Goal: Transaction & Acquisition: Purchase product/service

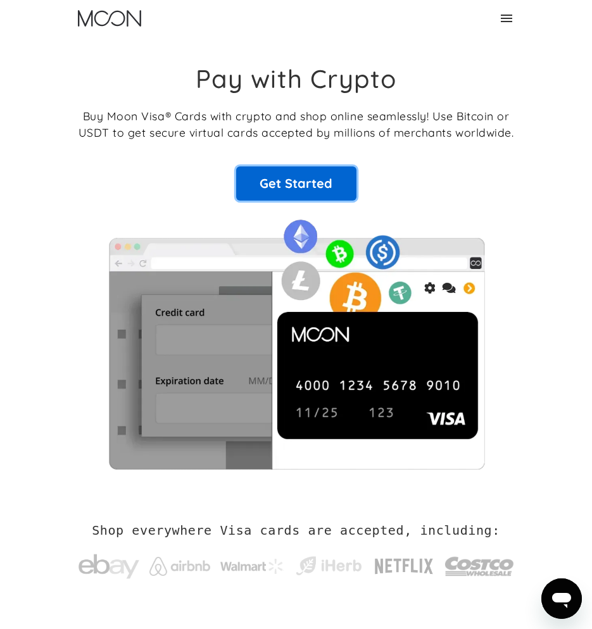
click at [304, 178] on link "Get Started" at bounding box center [296, 183] width 120 height 34
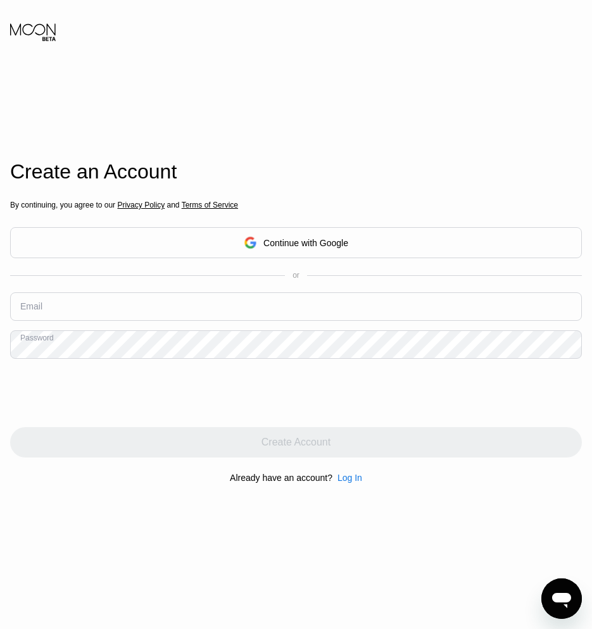
click at [200, 315] on input "text" at bounding box center [295, 306] width 571 height 28
type input "[EMAIL_ADDRESS][DOMAIN_NAME]"
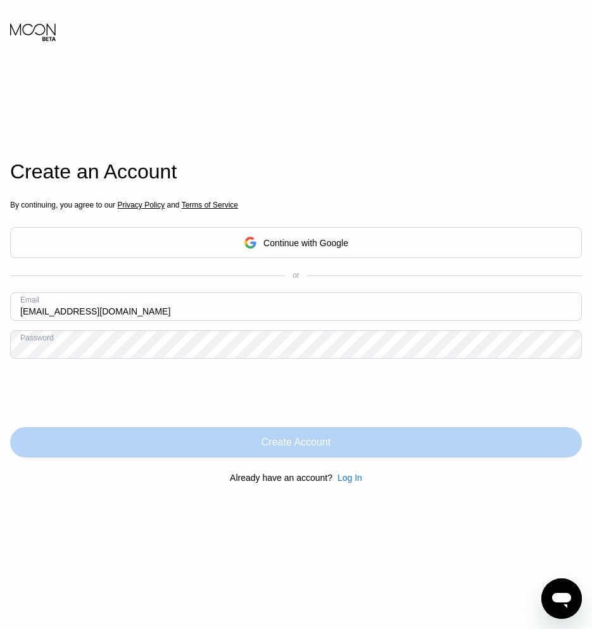
click at [307, 445] on div "Create Account" at bounding box center [295, 442] width 69 height 13
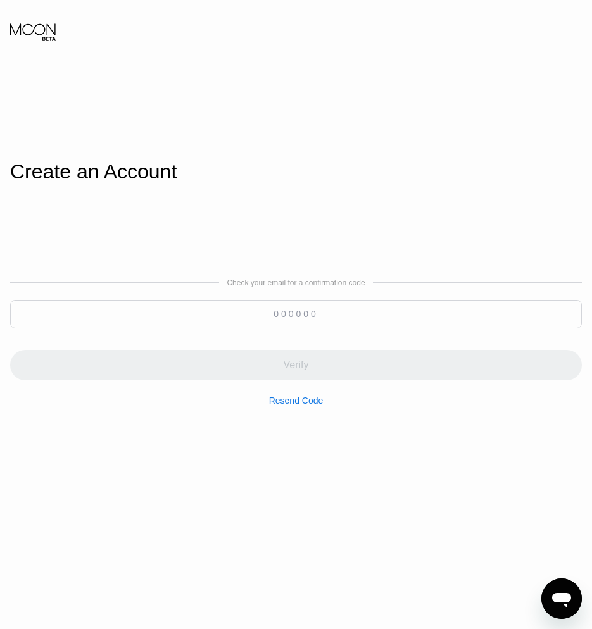
click at [512, 307] on input at bounding box center [295, 314] width 571 height 28
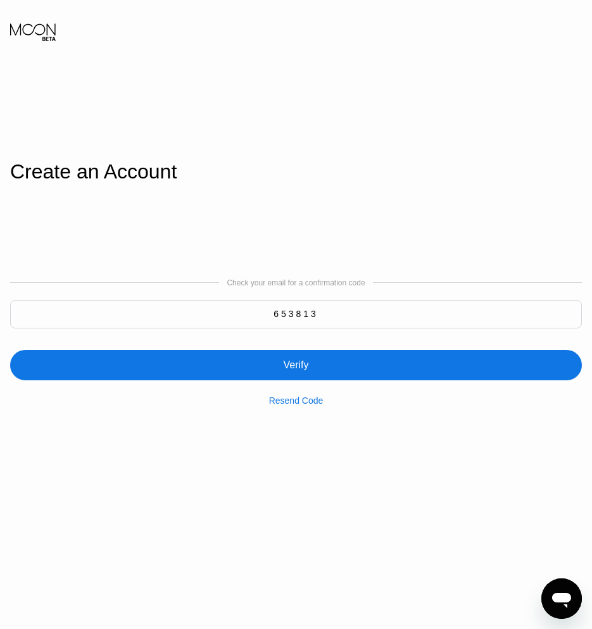
type input "653813"
click at [511, 353] on div "Verify" at bounding box center [295, 365] width 571 height 30
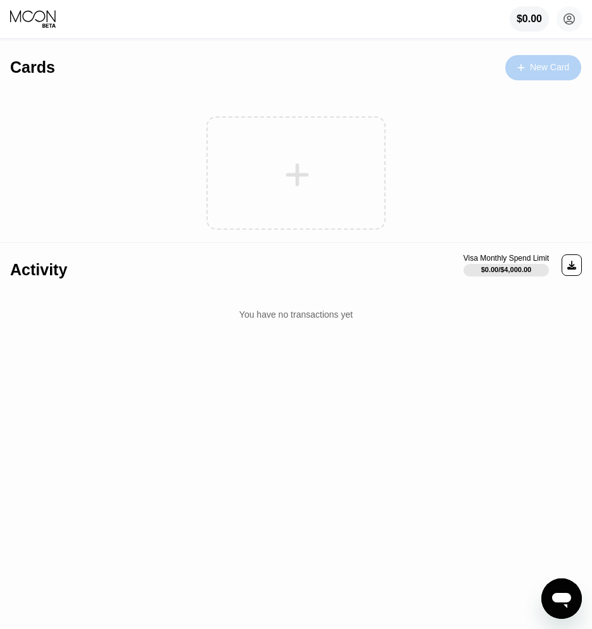
click at [535, 58] on div "New Card" at bounding box center [543, 67] width 76 height 25
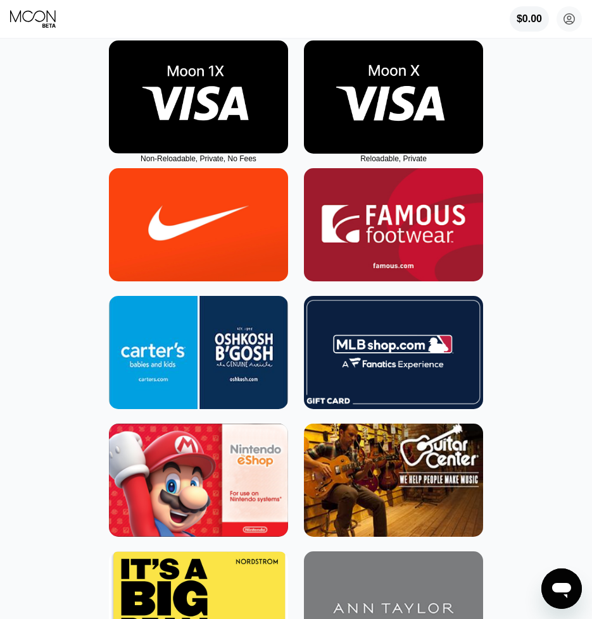
scroll to position [85, 0]
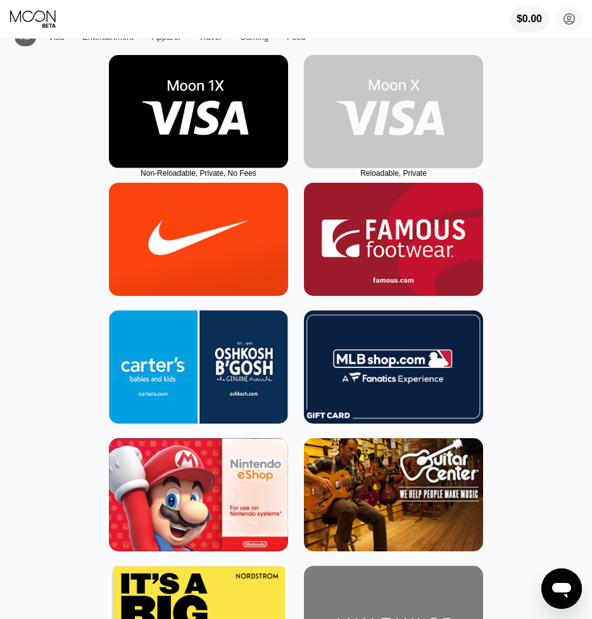
click at [376, 132] on img at bounding box center [393, 111] width 179 height 113
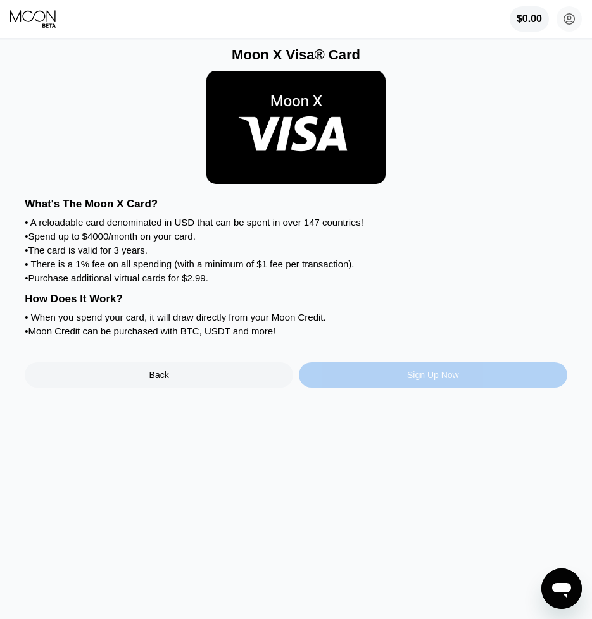
click at [317, 388] on div "Sign Up Now" at bounding box center [433, 375] width 268 height 25
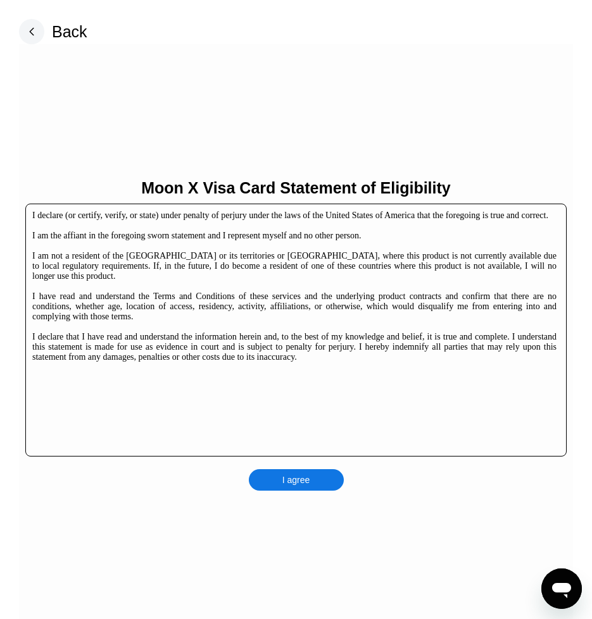
click at [309, 483] on div "I agree" at bounding box center [296, 480] width 28 height 11
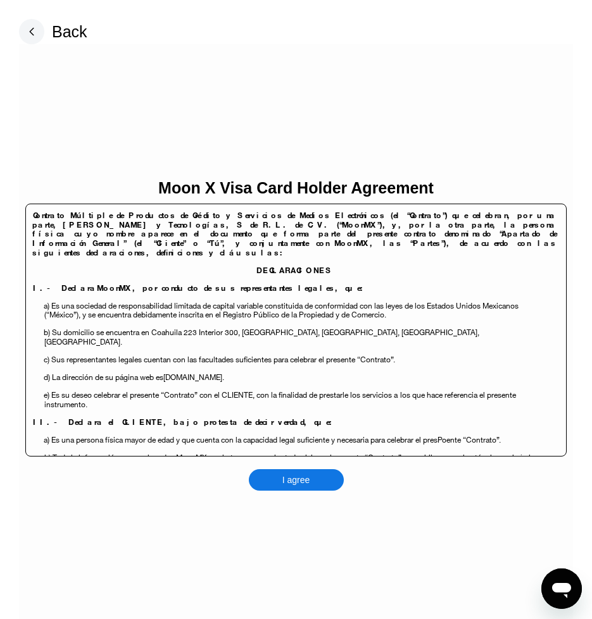
click at [309, 483] on div "I agree" at bounding box center [296, 480] width 28 height 11
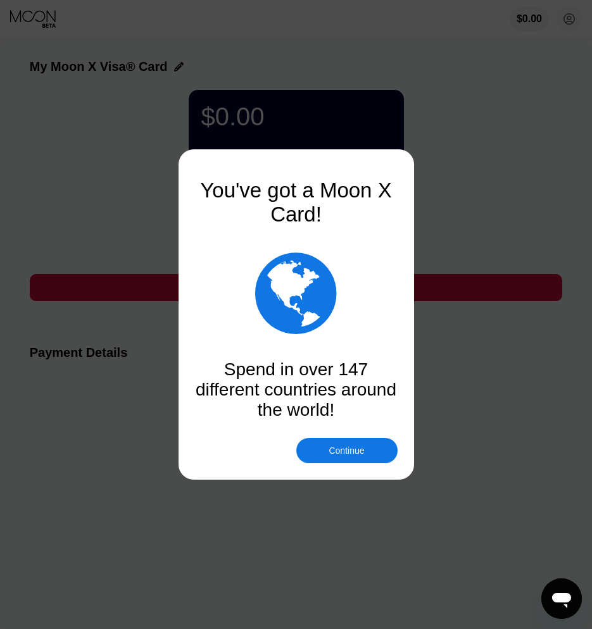
click at [383, 187] on div "You've got a Moon X Card!" at bounding box center [296, 202] width 202 height 48
click at [385, 192] on div "You've got a Moon X Card!" at bounding box center [296, 202] width 202 height 48
click at [378, 444] on div "Continue" at bounding box center [346, 450] width 101 height 25
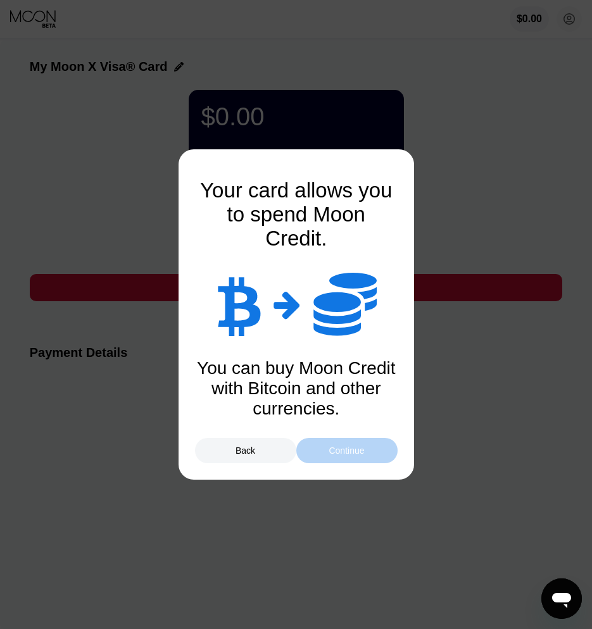
click at [379, 444] on div "Continue" at bounding box center [346, 450] width 101 height 25
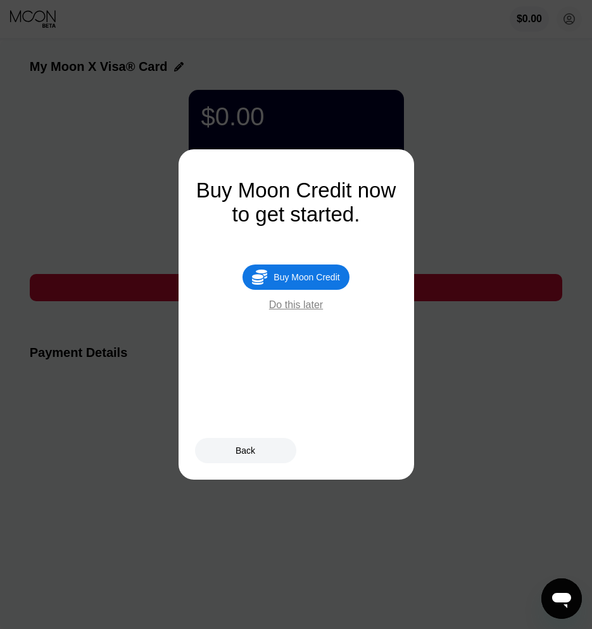
click at [313, 321] on div "Buy Moon Credit now to get started.  Buy Moon Credit Do this later" at bounding box center [296, 304] width 202 height 253
click at [311, 311] on div "Do this later" at bounding box center [296, 304] width 54 height 11
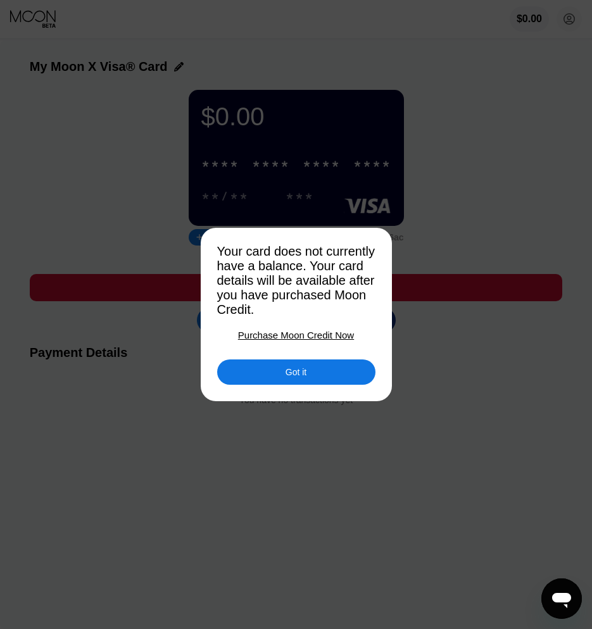
click at [323, 340] on div "Purchase Moon Credit Now" at bounding box center [296, 335] width 116 height 11
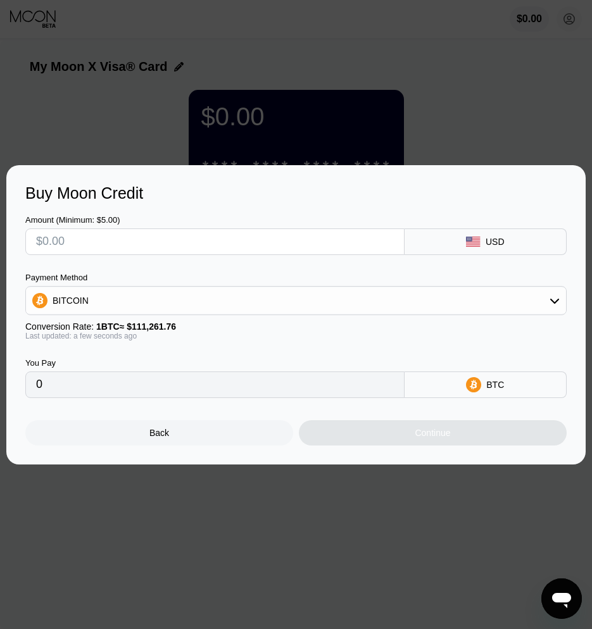
click at [400, 457] on div "Buy Moon Credit Amount (Minimum: $5.00) USD Payment Method BITCOIN Conversion R…" at bounding box center [295, 314] width 579 height 299
drag, startPoint x: 352, startPoint y: 464, endPoint x: 351, endPoint y: 456, distance: 8.3
click at [352, 464] on div "Buy Moon Credit Amount (Minimum: $5.00) USD Payment Method BITCOIN Conversion R…" at bounding box center [295, 314] width 579 height 299
click at [538, 165] on div "Buy Moon Credit Amount (Minimum: $5.00) USD Payment Method BITCOIN Conversion R…" at bounding box center [295, 314] width 579 height 299
click at [173, 436] on div "Back" at bounding box center [159, 432] width 268 height 25
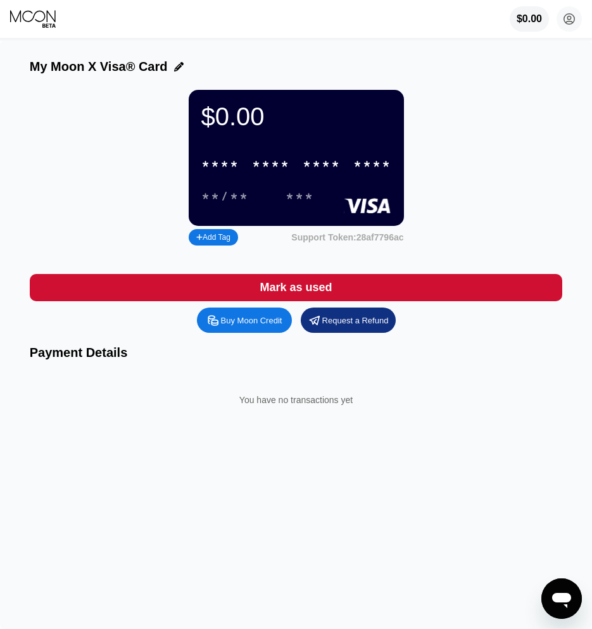
click at [332, 242] on div "Support Token: 28af7796ac" at bounding box center [347, 237] width 112 height 10
click at [316, 186] on div "* * * * * * * * * * * * **** **/** ***" at bounding box center [296, 174] width 190 height 47
click at [223, 242] on div "Add Tag" at bounding box center [213, 237] width 34 height 9
click at [369, 272] on div "Mark as used Buy Moon Credit Request a Refund Payment Details You have no trans…" at bounding box center [296, 347] width 533 height 172
click at [369, 289] on div "Mark as used" at bounding box center [296, 287] width 533 height 27
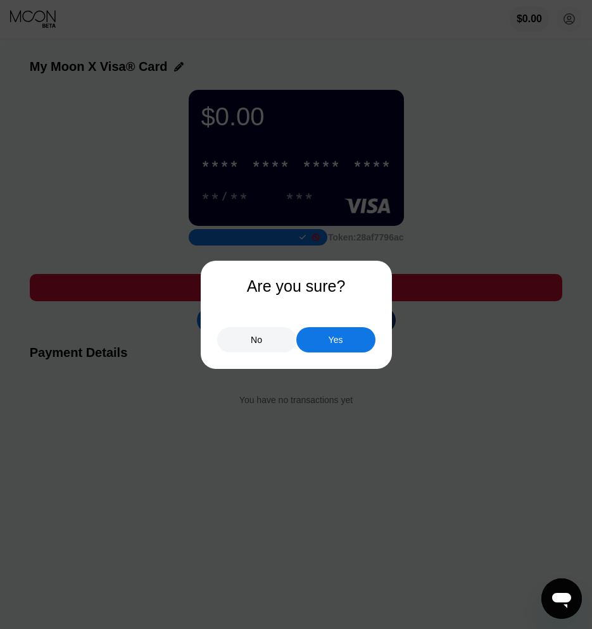
click at [357, 341] on div "Yes" at bounding box center [335, 339] width 79 height 25
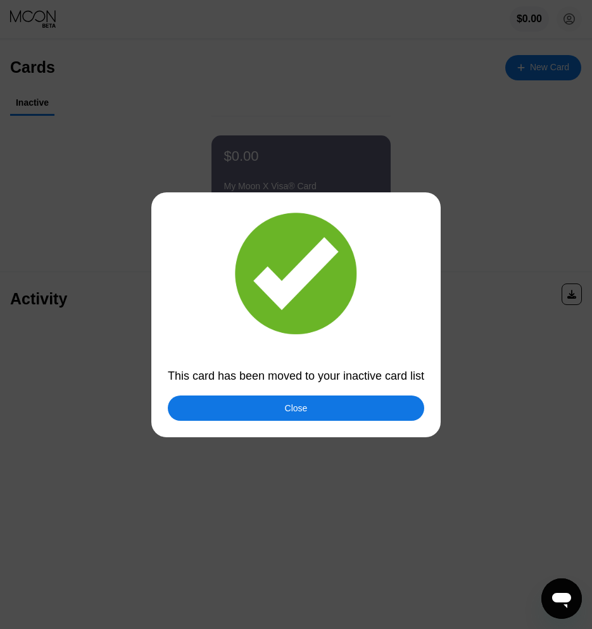
click at [388, 402] on div "Close" at bounding box center [296, 407] width 256 height 25
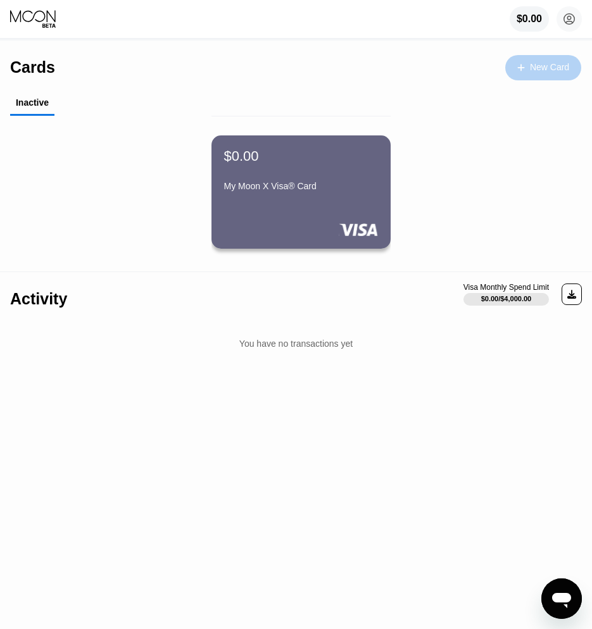
click at [552, 65] on div "New Card" at bounding box center [549, 67] width 39 height 11
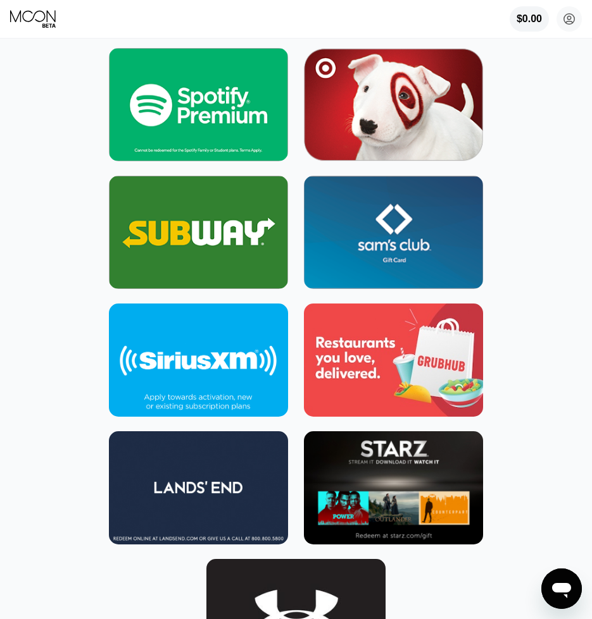
scroll to position [5887, 0]
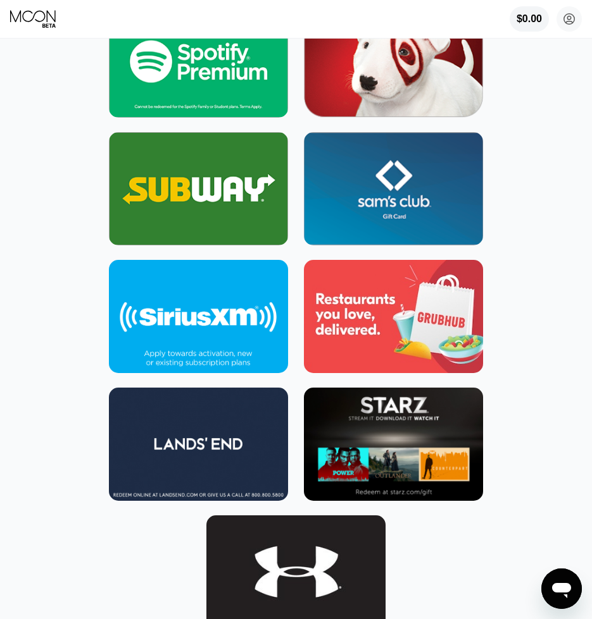
click at [237, 88] on img at bounding box center [198, 60] width 179 height 113
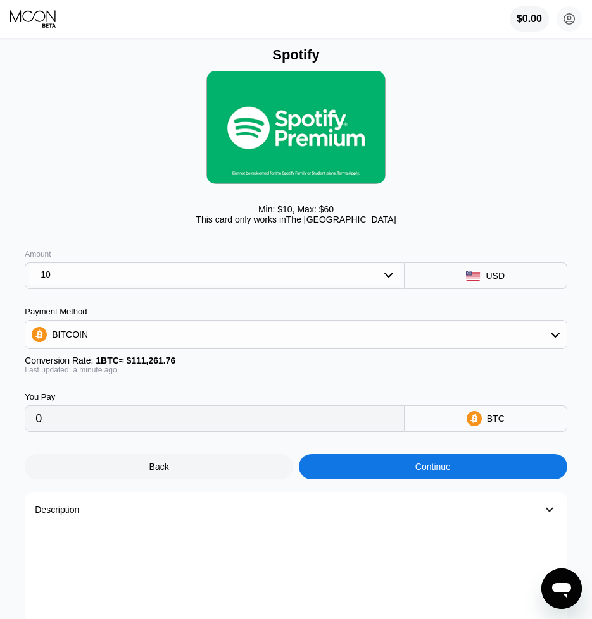
type input "0.00008988"
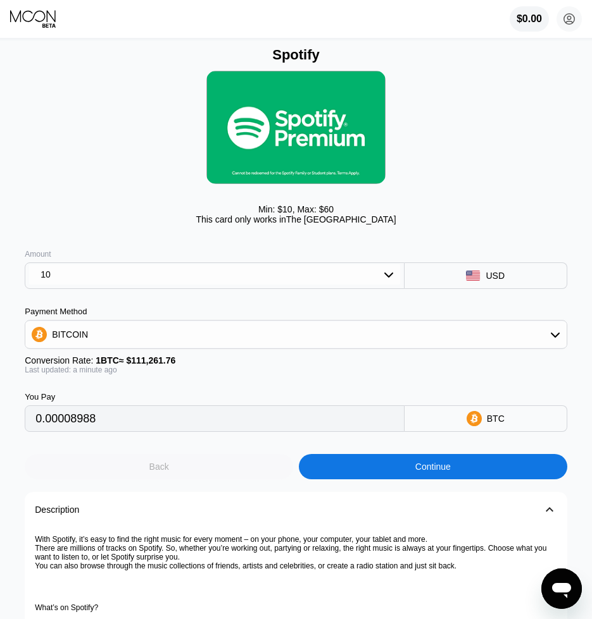
click at [223, 480] on div "Back" at bounding box center [159, 466] width 268 height 25
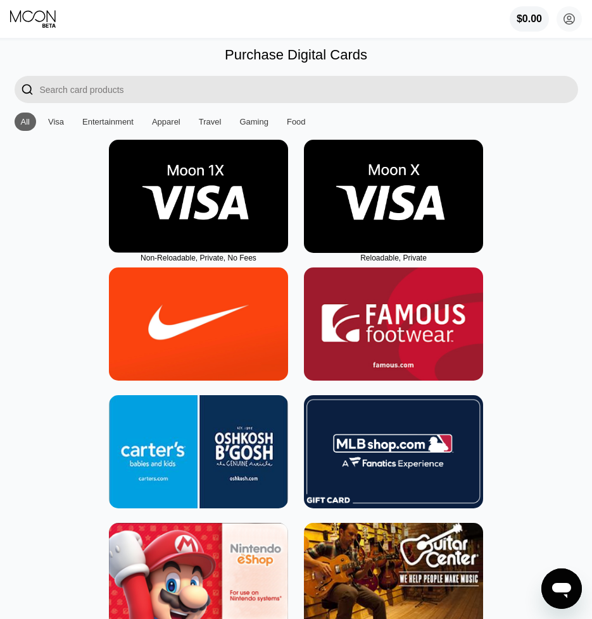
click at [275, 92] on input "Search card products" at bounding box center [309, 89] width 538 height 27
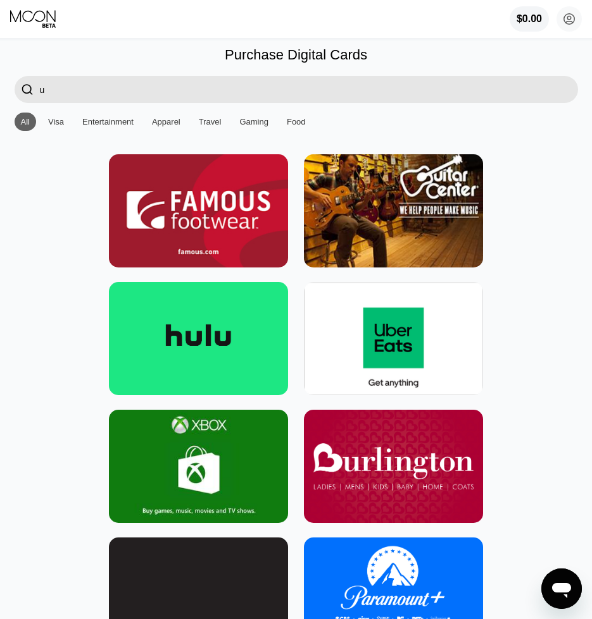
type input "u"
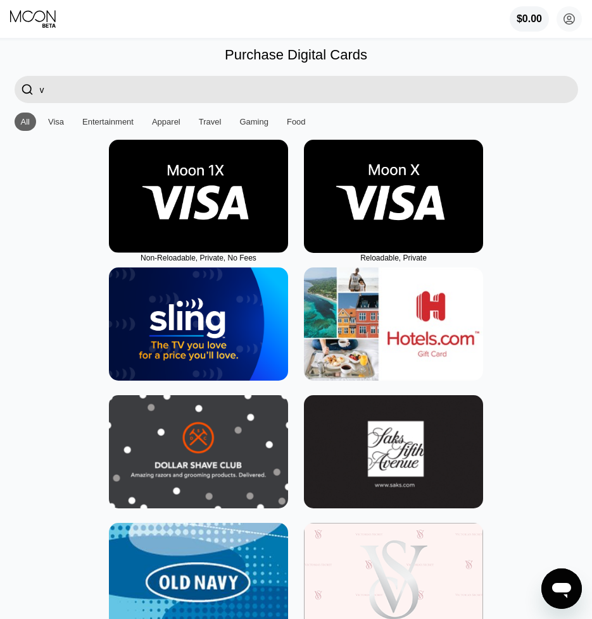
type input "vu"
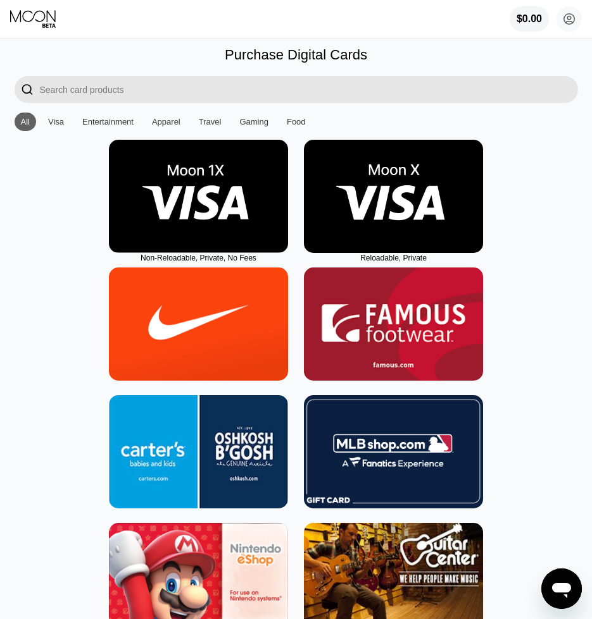
click at [242, 237] on img at bounding box center [198, 196] width 179 height 113
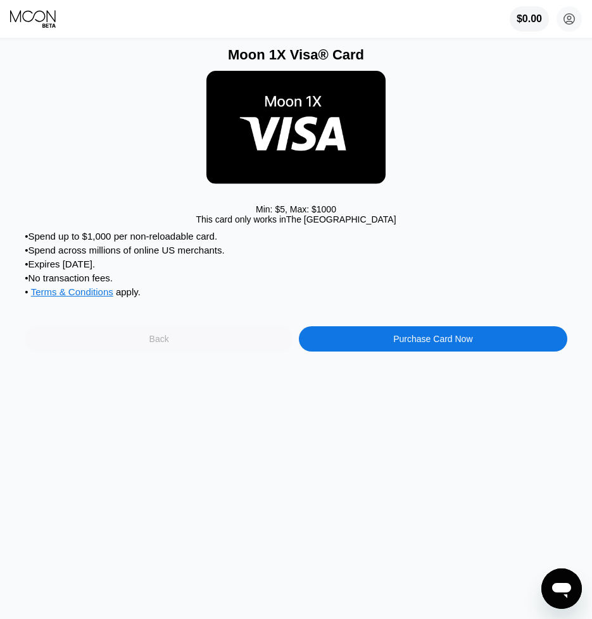
click at [241, 352] on div "Back" at bounding box center [159, 338] width 268 height 25
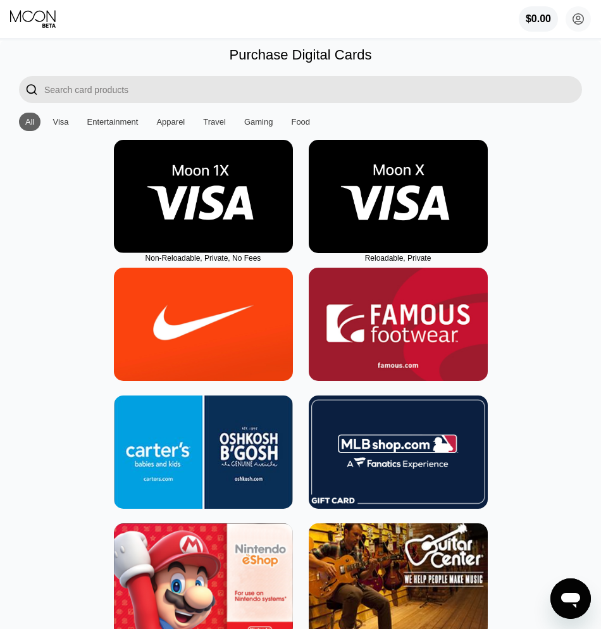
click at [331, 219] on img at bounding box center [398, 196] width 179 height 113
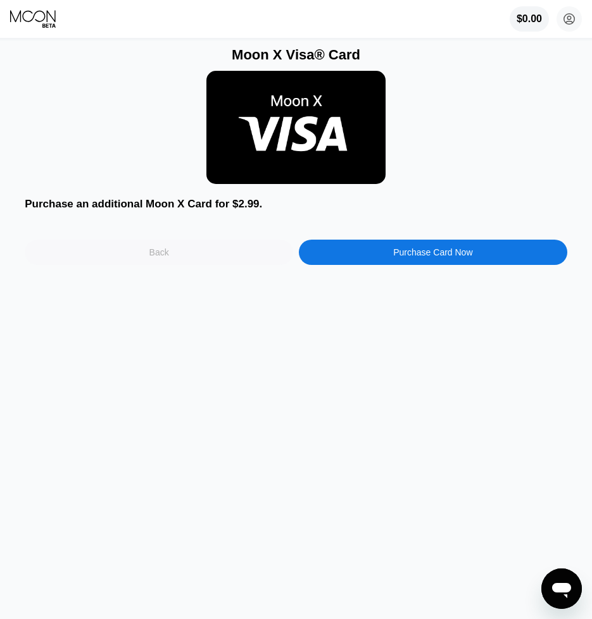
click at [244, 256] on div "Back" at bounding box center [159, 252] width 268 height 25
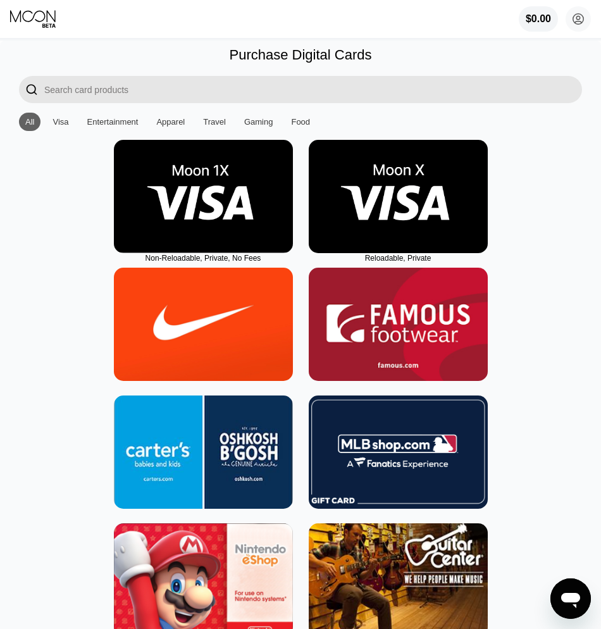
click at [376, 304] on img at bounding box center [398, 324] width 179 height 113
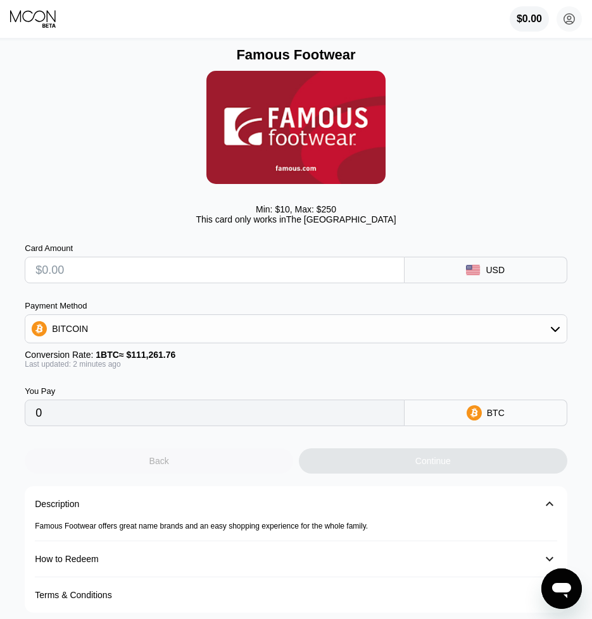
click at [213, 474] on div "Back" at bounding box center [159, 461] width 268 height 25
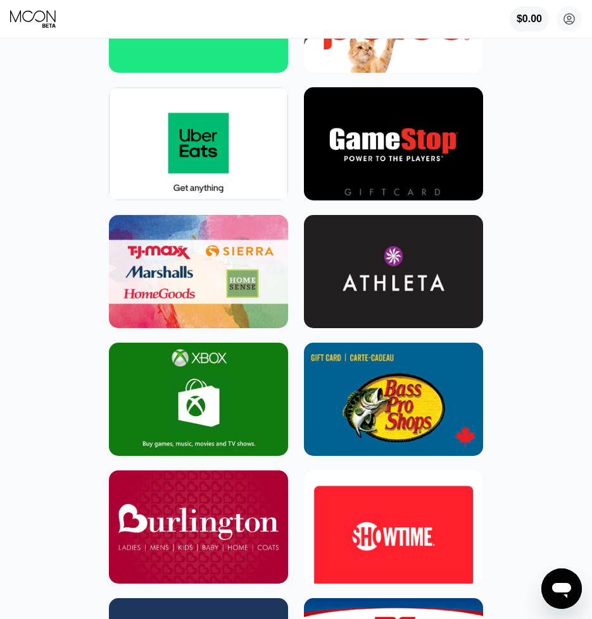
scroll to position [949, 0]
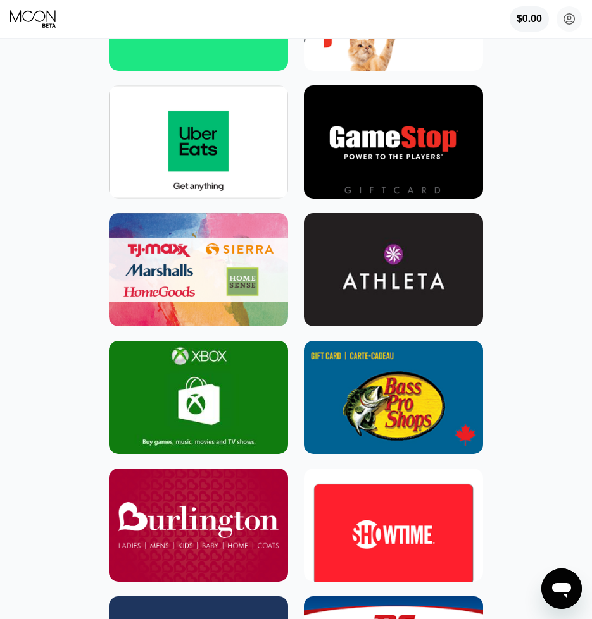
click at [252, 304] on img at bounding box center [198, 269] width 179 height 113
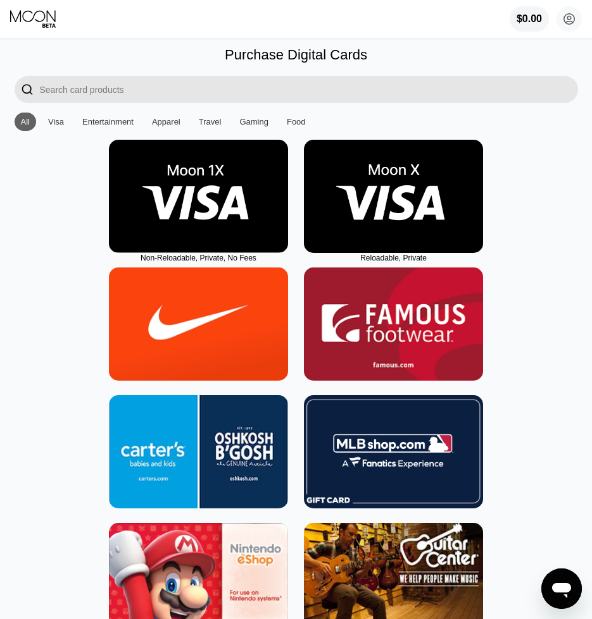
type input "0"
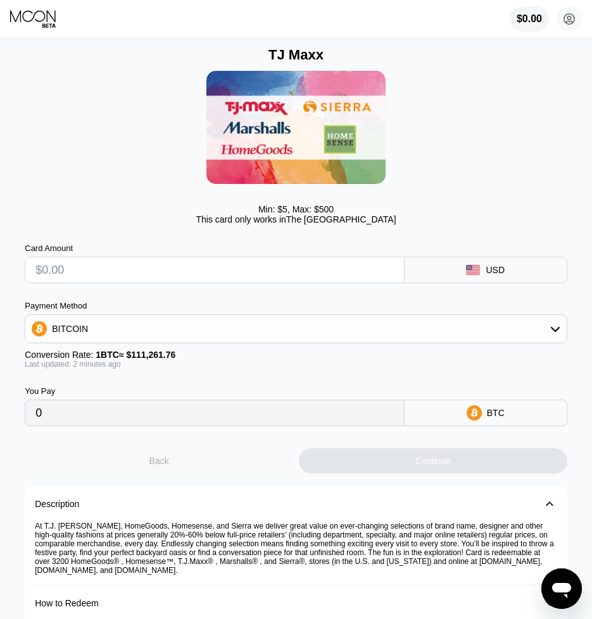
click at [221, 474] on div "Back" at bounding box center [159, 461] width 268 height 25
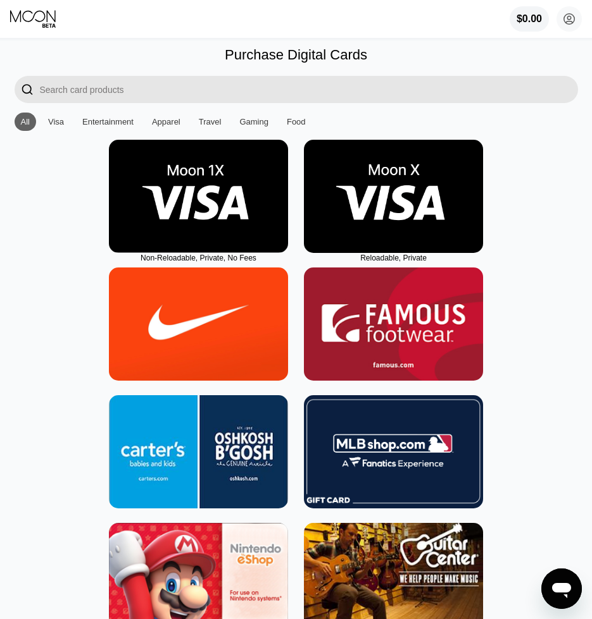
click at [247, 48] on div "Purchase Digital Cards" at bounding box center [296, 55] width 142 height 16
click at [20, 29] on div "$0.00 quentynbelaldi@gmail.com  Home Settings Support Careers About Us Log out…" at bounding box center [296, 19] width 592 height 38
click at [44, 17] on icon at bounding box center [33, 16] width 46 height 12
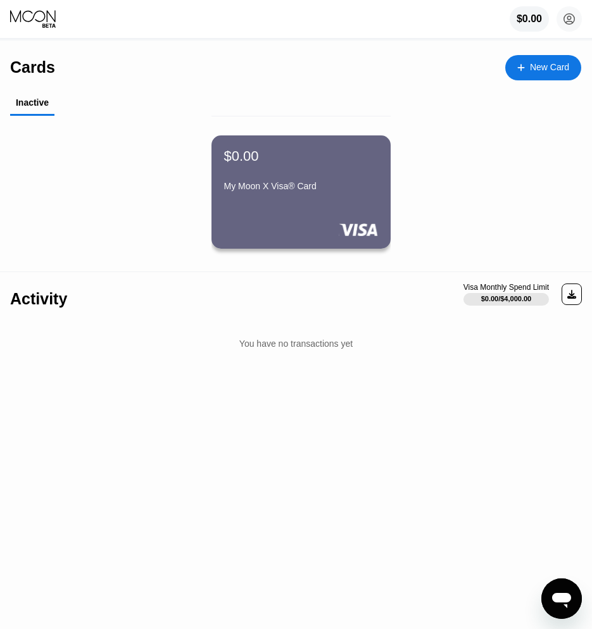
click at [345, 187] on div "My Moon X Visa® Card" at bounding box center [301, 186] width 154 height 10
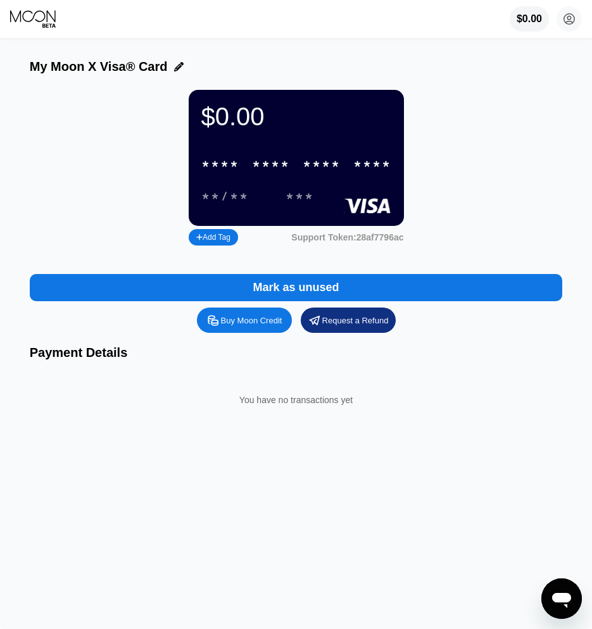
click at [227, 172] on div "* * * *" at bounding box center [220, 165] width 38 height 15
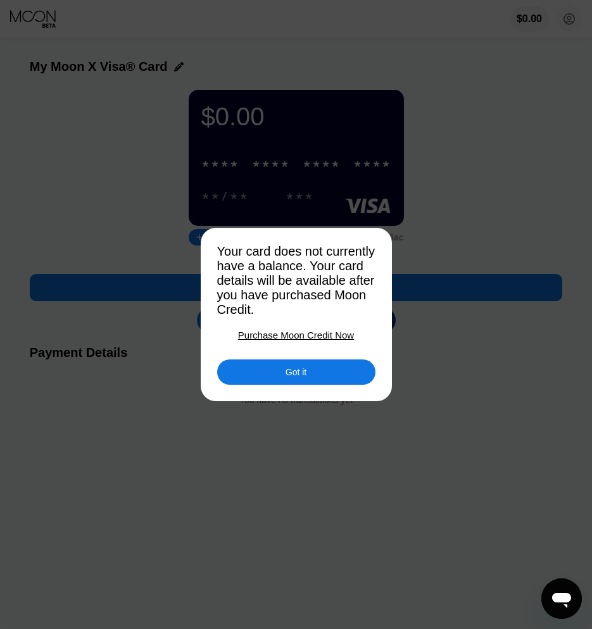
click at [442, 200] on div at bounding box center [300, 314] width 601 height 629
click at [328, 375] on div "Got it" at bounding box center [296, 371] width 158 height 25
